Goal: Task Accomplishment & Management: Use online tool/utility

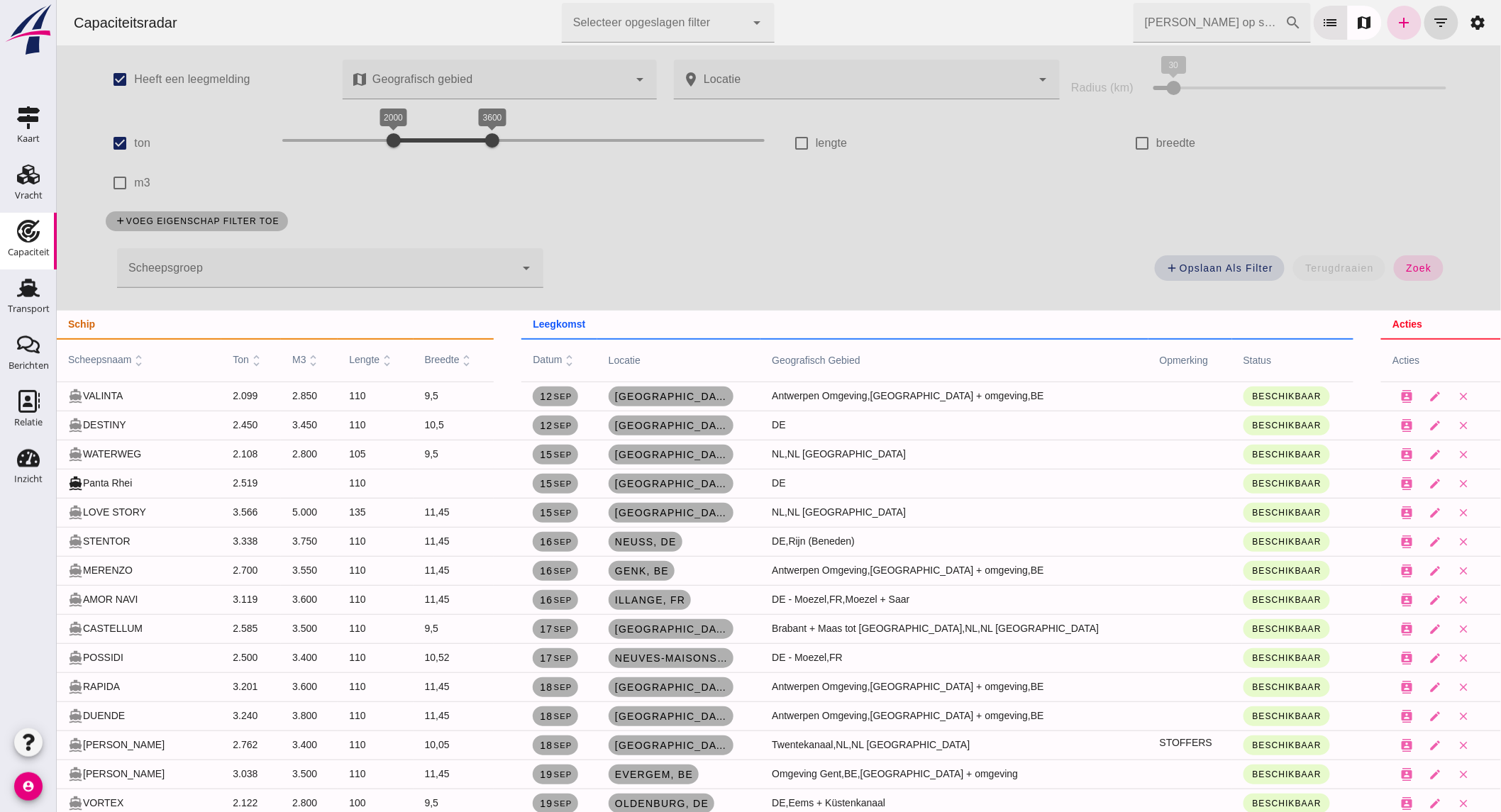
drag, startPoint x: 131, startPoint y: 141, endPoint x: 160, endPoint y: 169, distance: 40.3
click at [134, 141] on label "ton" at bounding box center [142, 143] width 17 height 40
click at [133, 141] on input "ton" at bounding box center [120, 143] width 28 height 28
checkbox input "false"
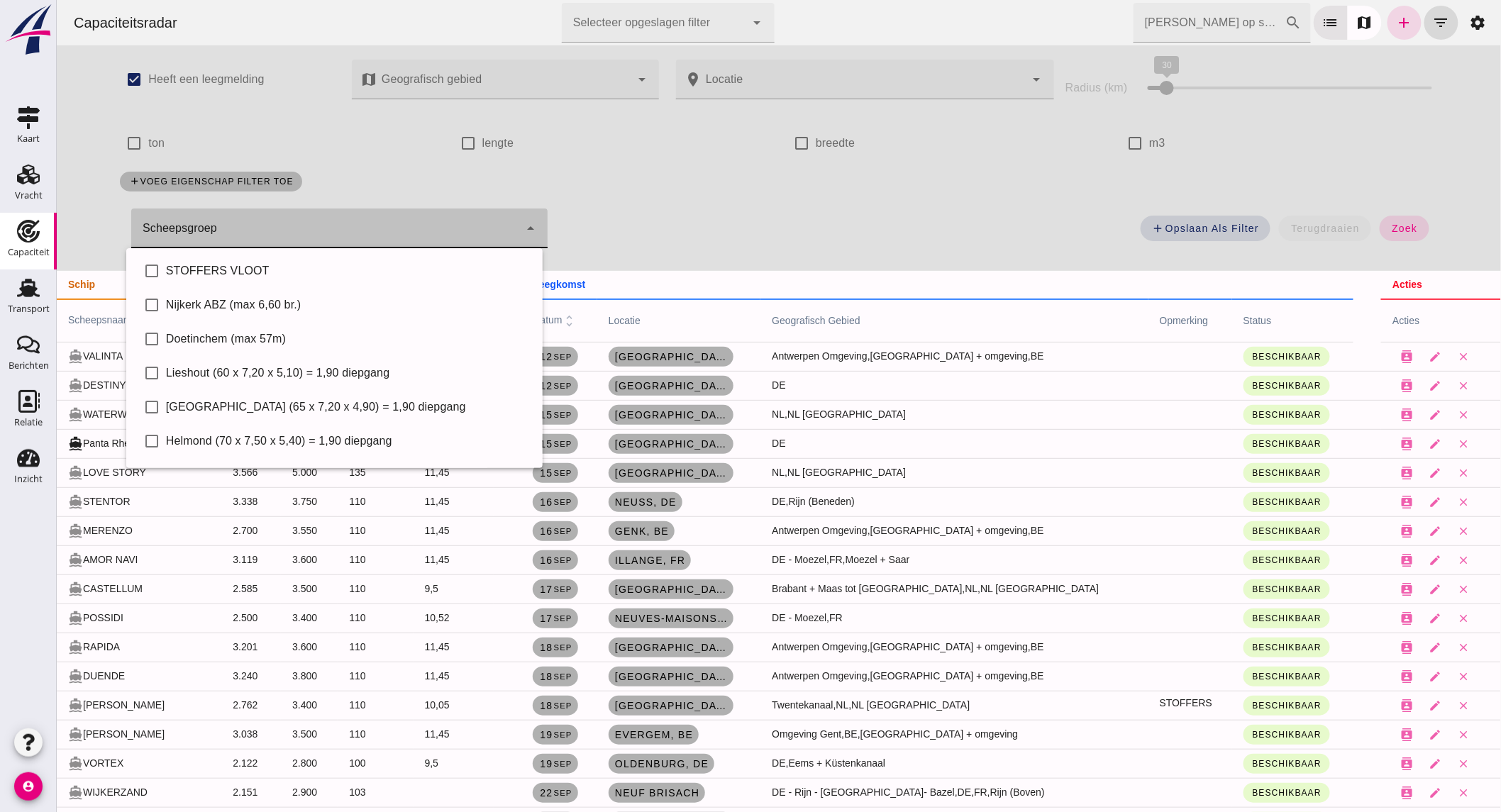
click at [266, 229] on div at bounding box center [325, 228] width 388 height 40
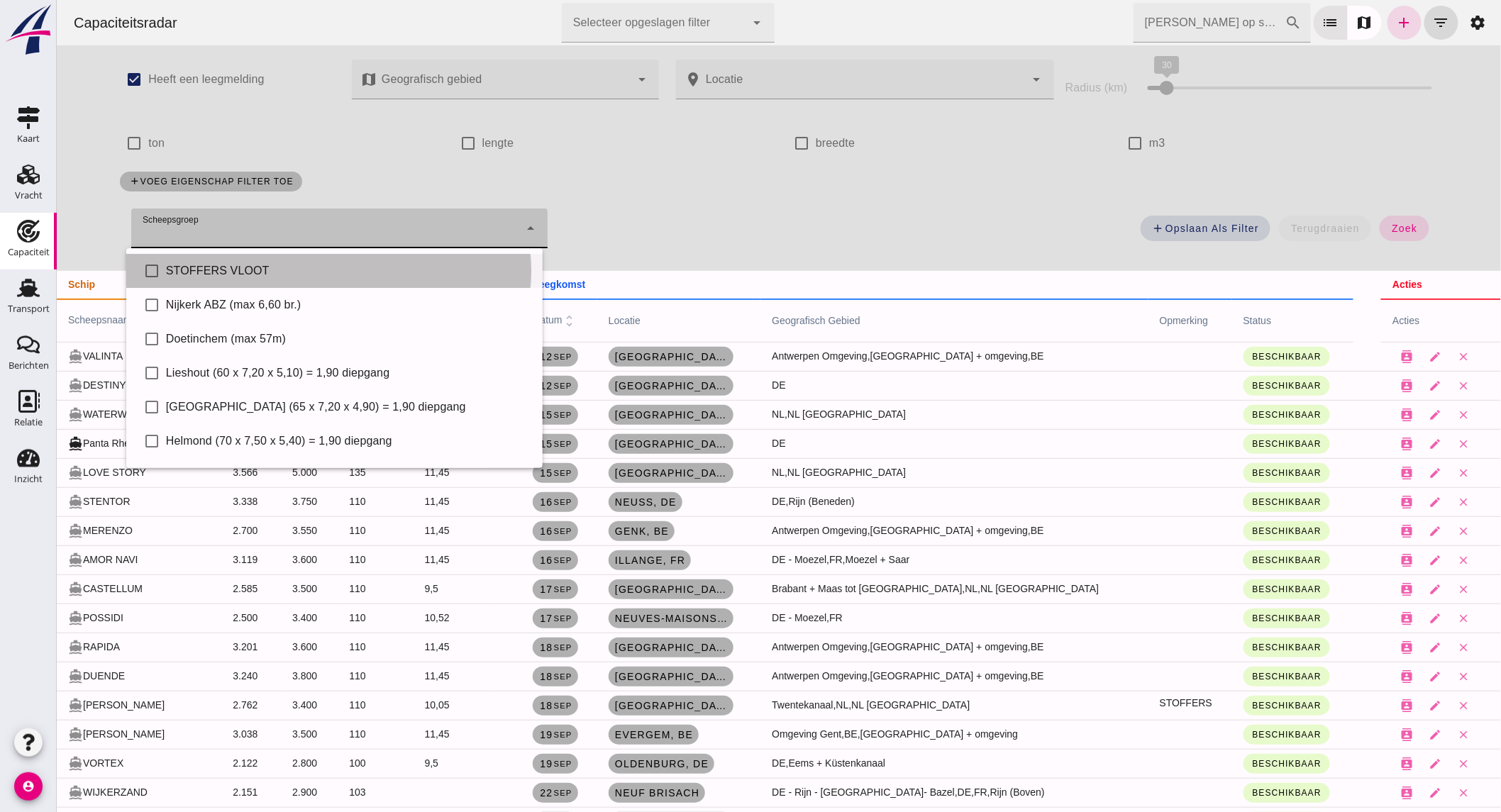
click at [258, 277] on div "STOFFERS VLOOT" at bounding box center [348, 271] width 366 height 17
type input "STOFFERS VLOOT"
checkbox input "true"
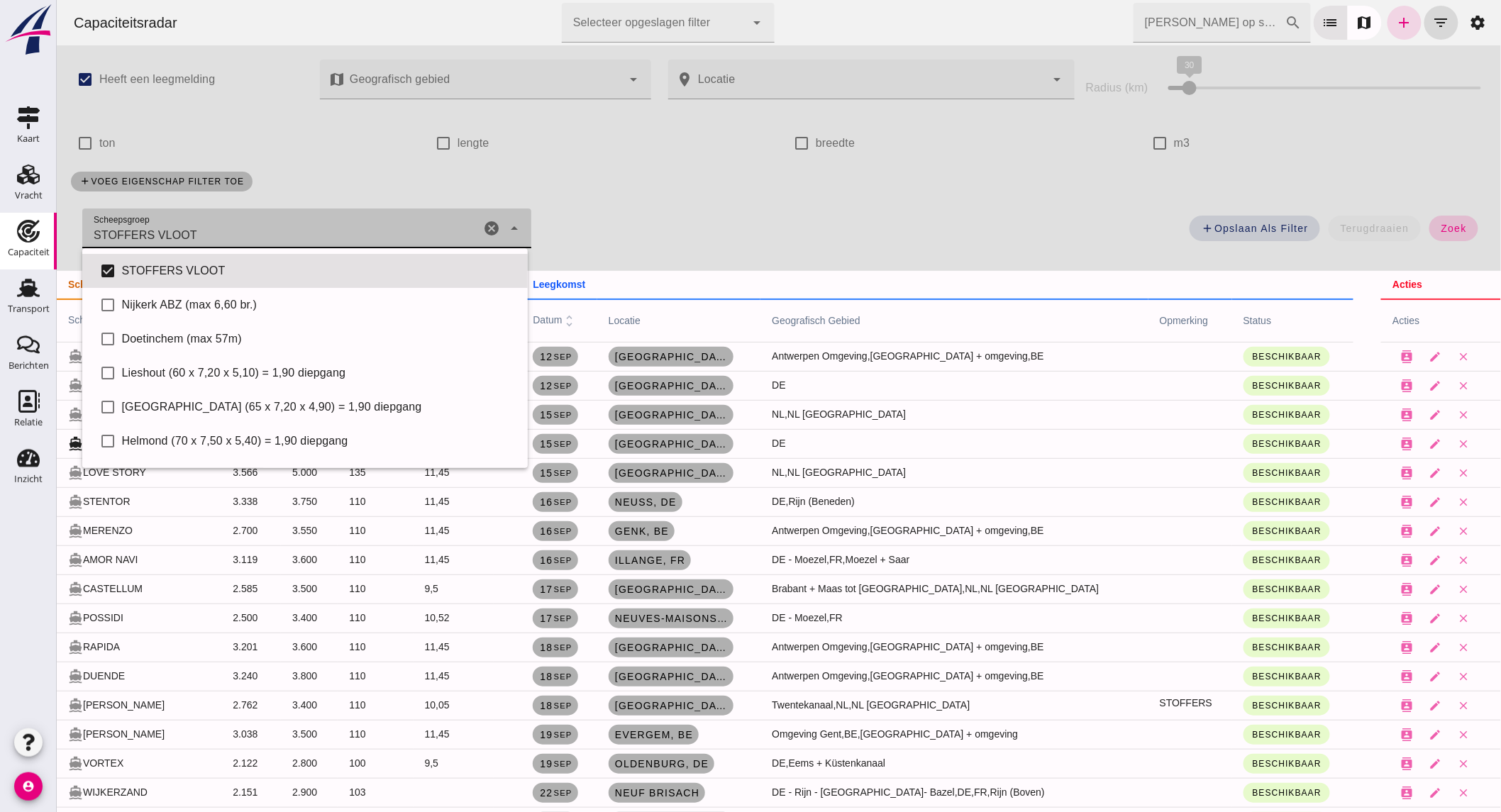
click at [1442, 230] on span "zoek" at bounding box center [1453, 228] width 26 height 11
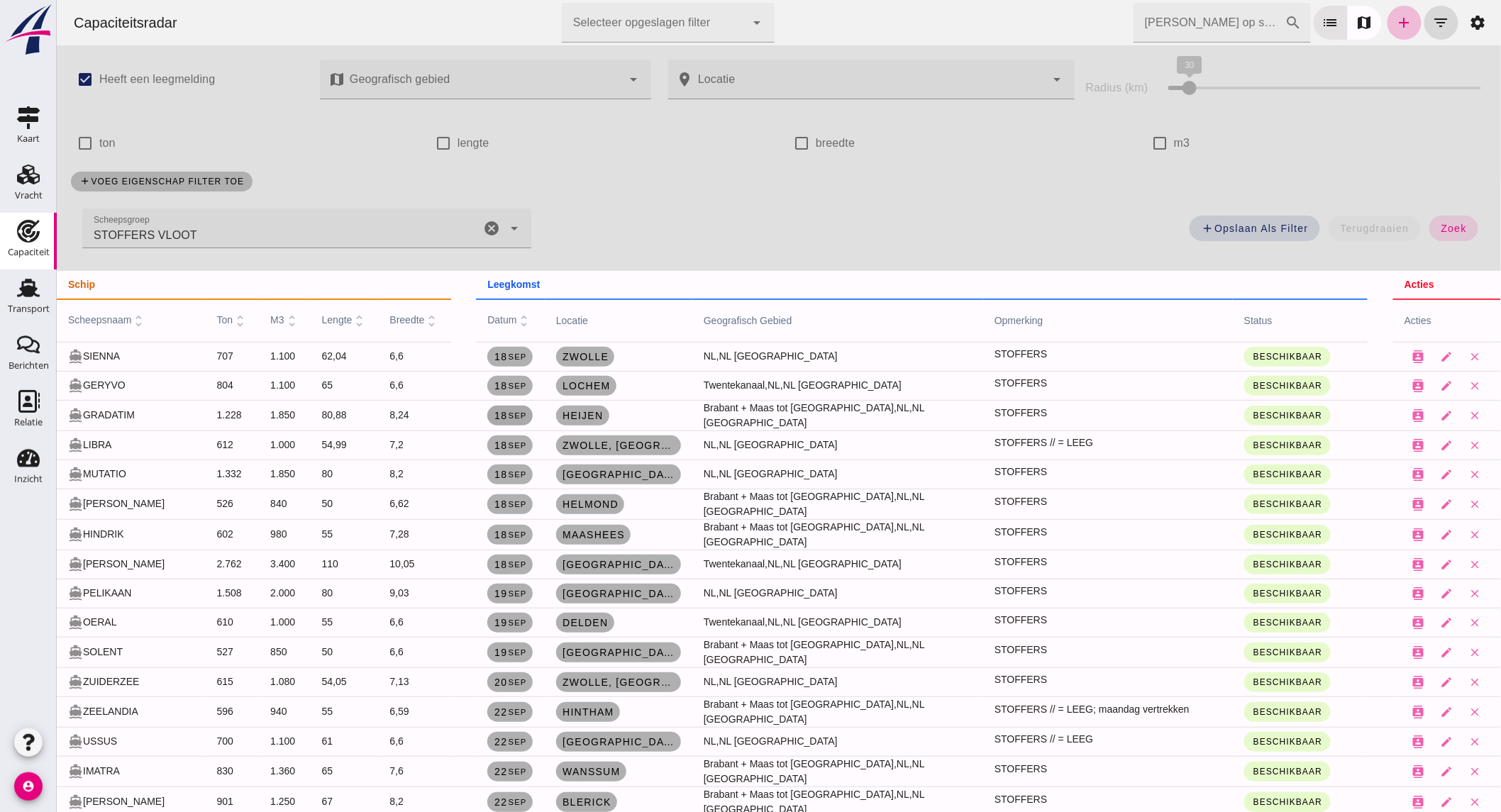
click at [513, 413] on small "sep" at bounding box center [516, 415] width 19 height 9
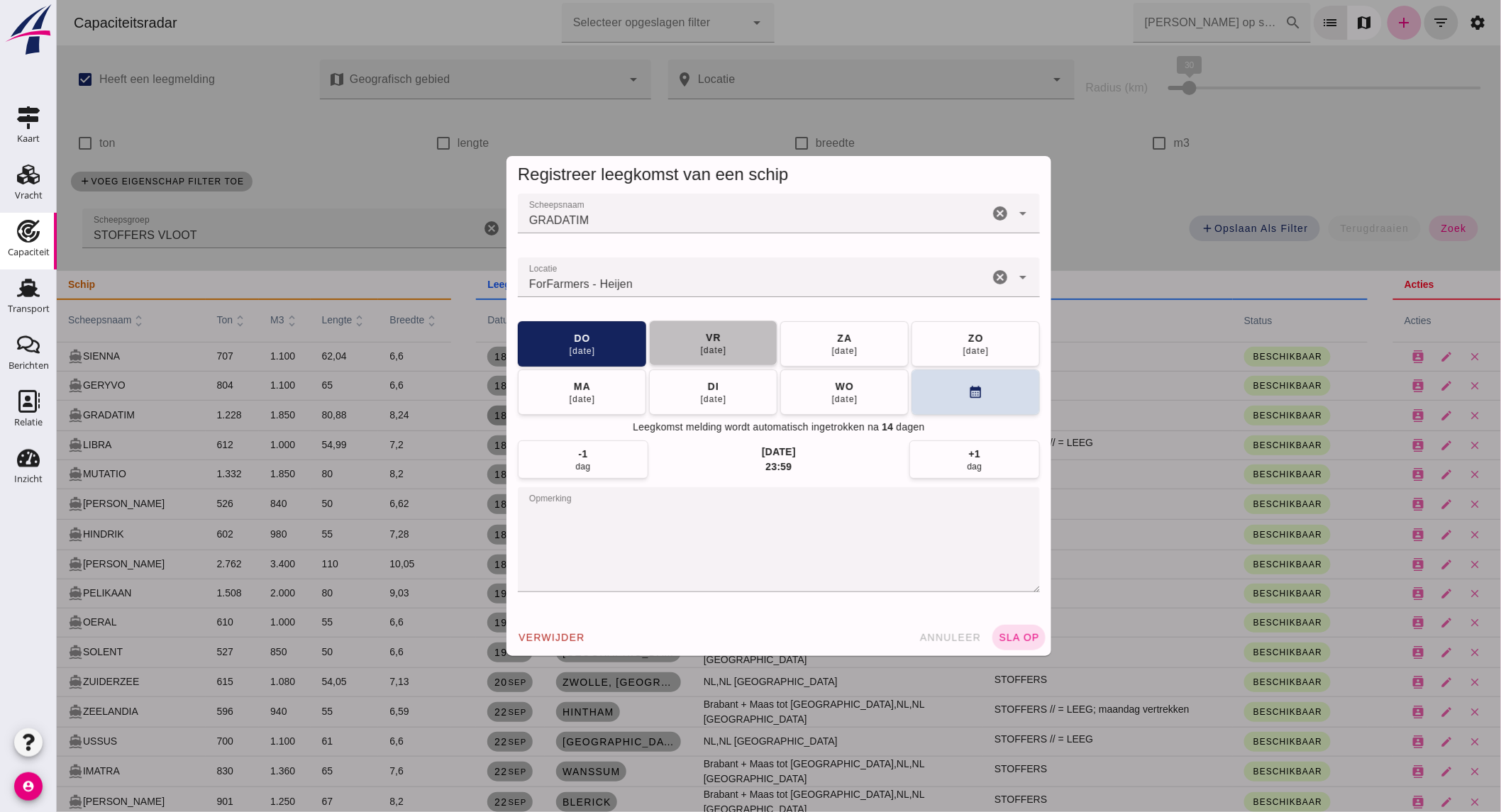
click at [722, 336] on span "[DATE]" at bounding box center [713, 343] width 27 height 25
click at [1013, 634] on span "sla op" at bounding box center [1018, 637] width 42 height 11
